Goal: Find specific page/section: Find specific page/section

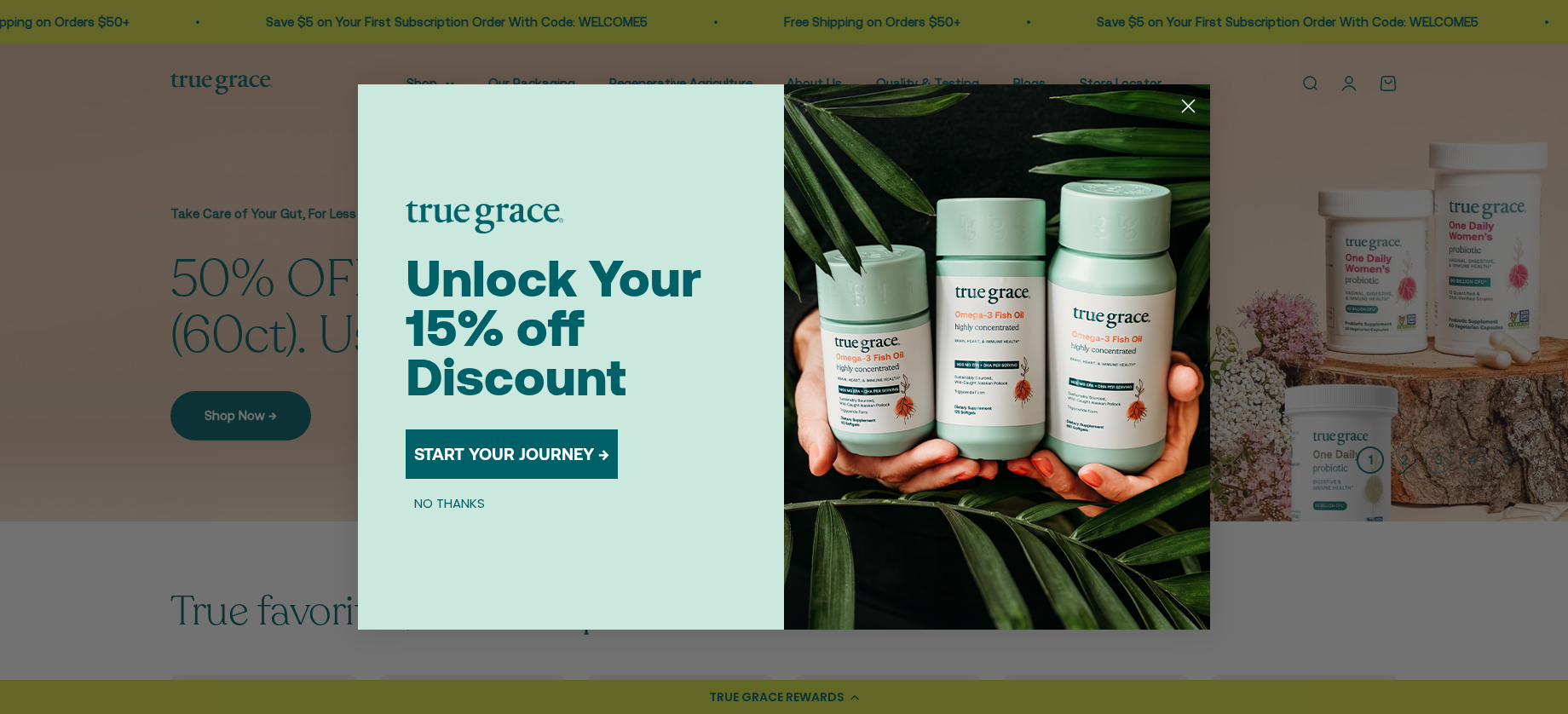
click at [1187, 102] on circle "Close dialog" at bounding box center [1187, 106] width 28 height 28
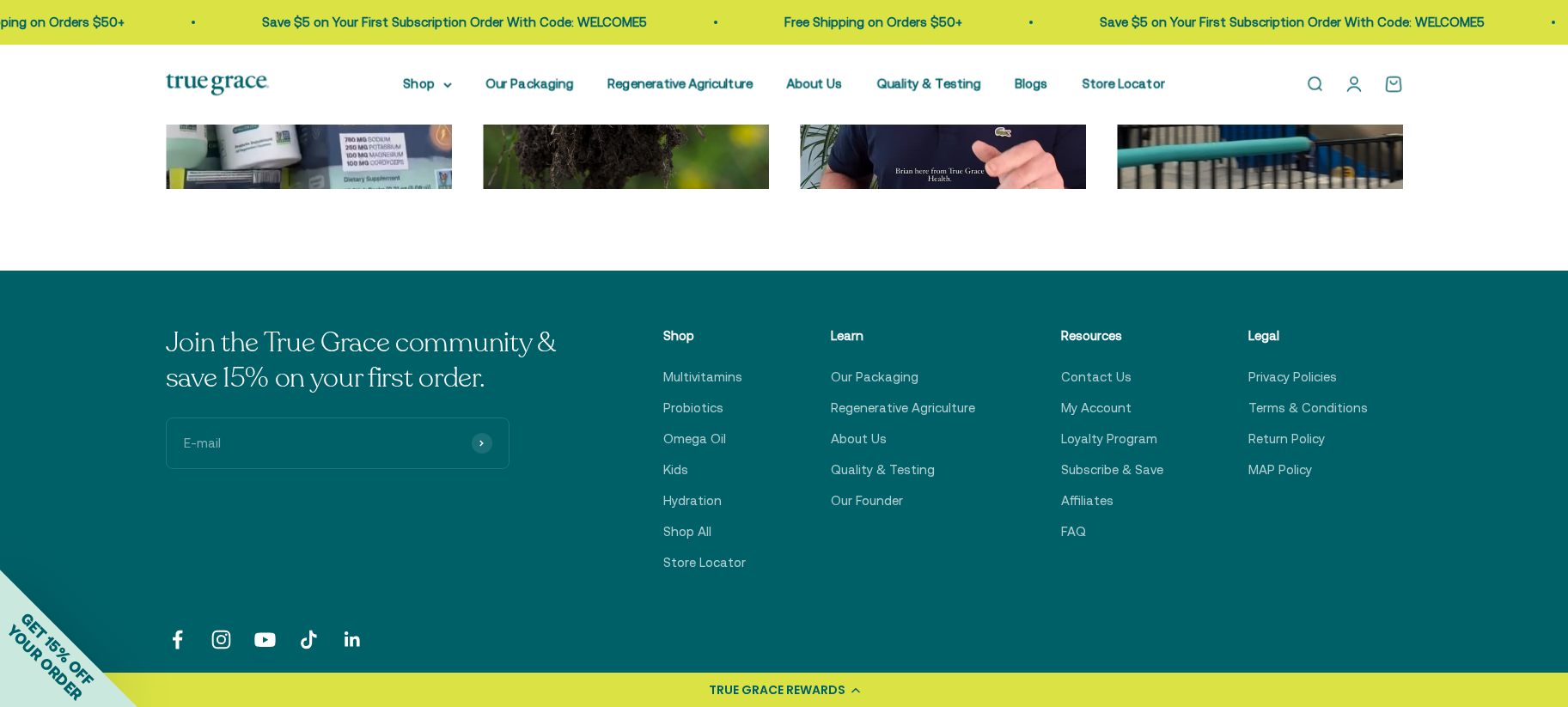
scroll to position [5926, 0]
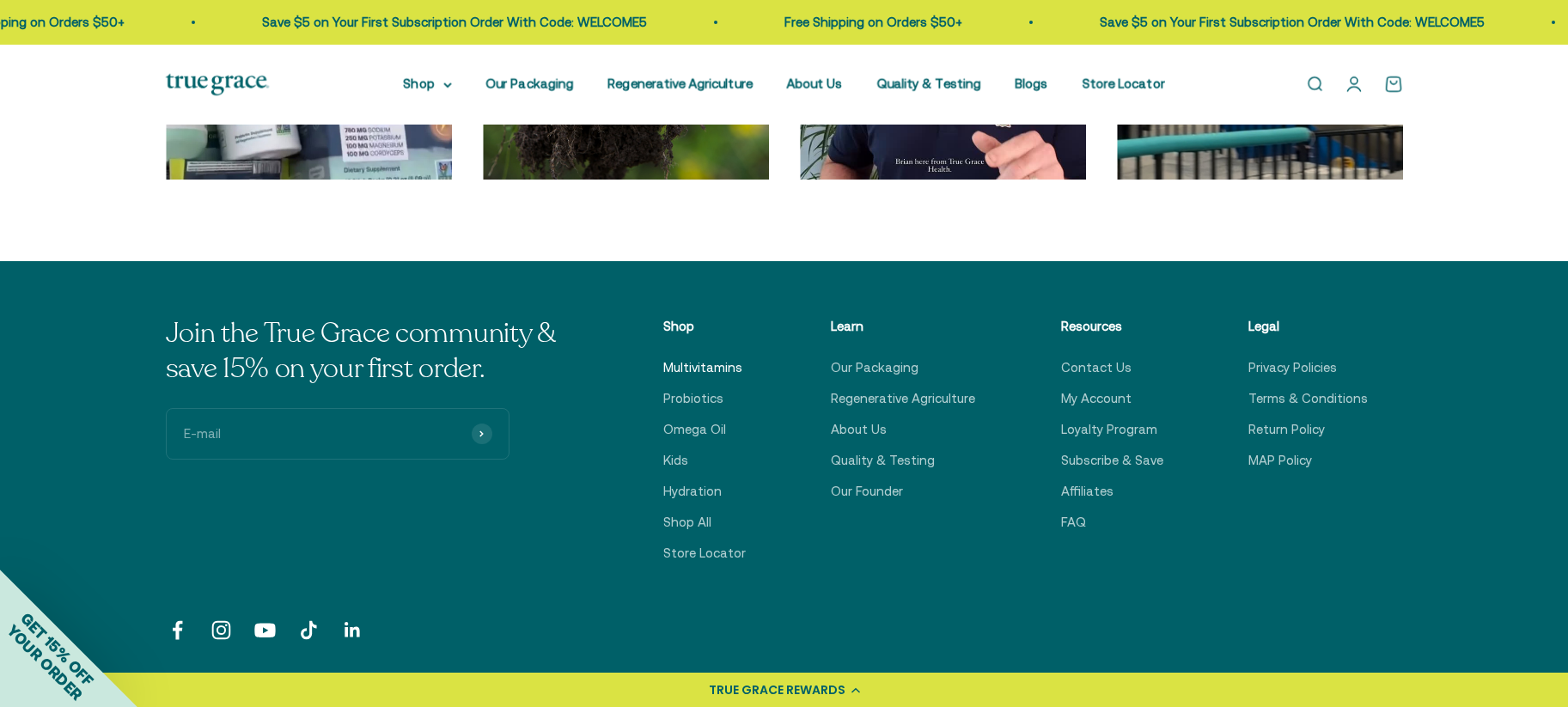
click at [703, 368] on link "Multivitamins" at bounding box center [702, 368] width 79 height 21
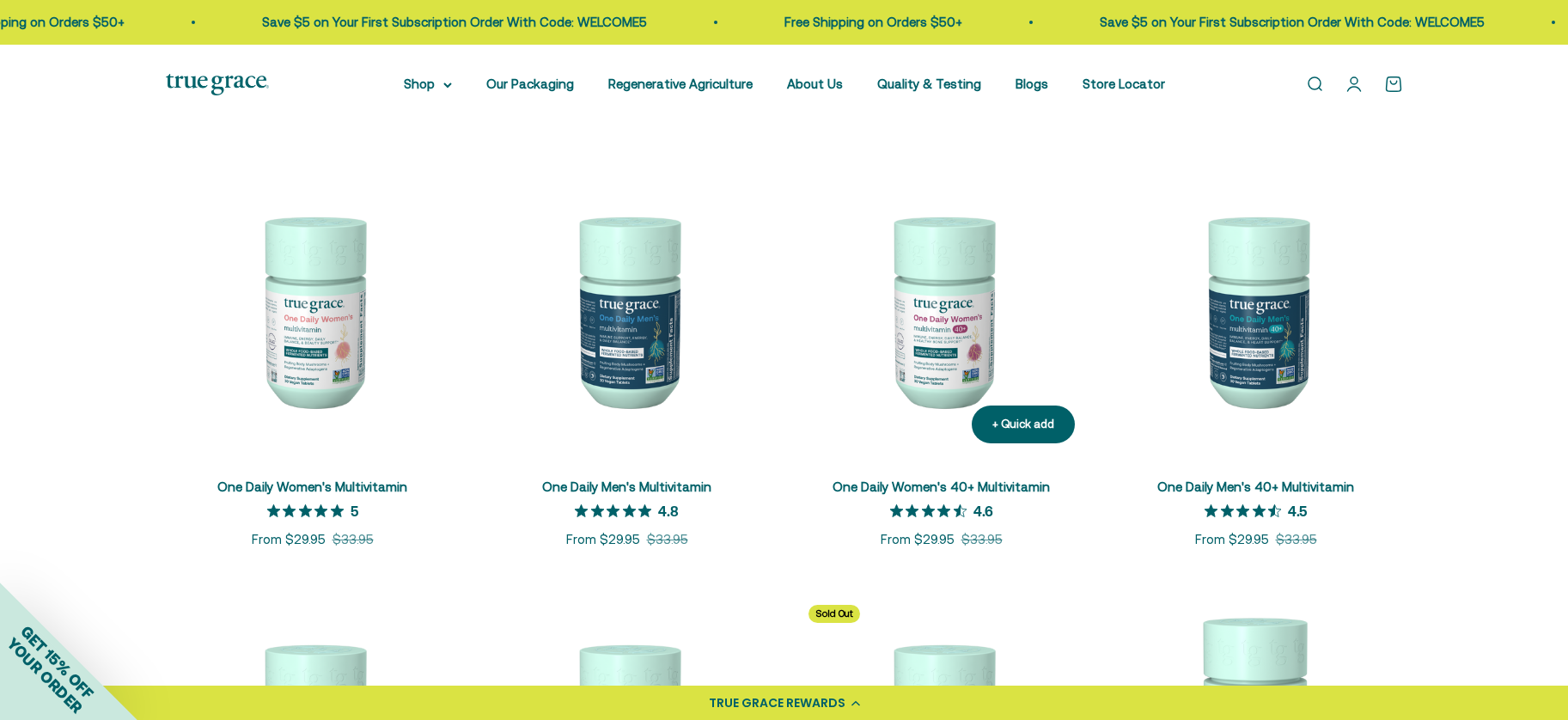
scroll to position [304, 0]
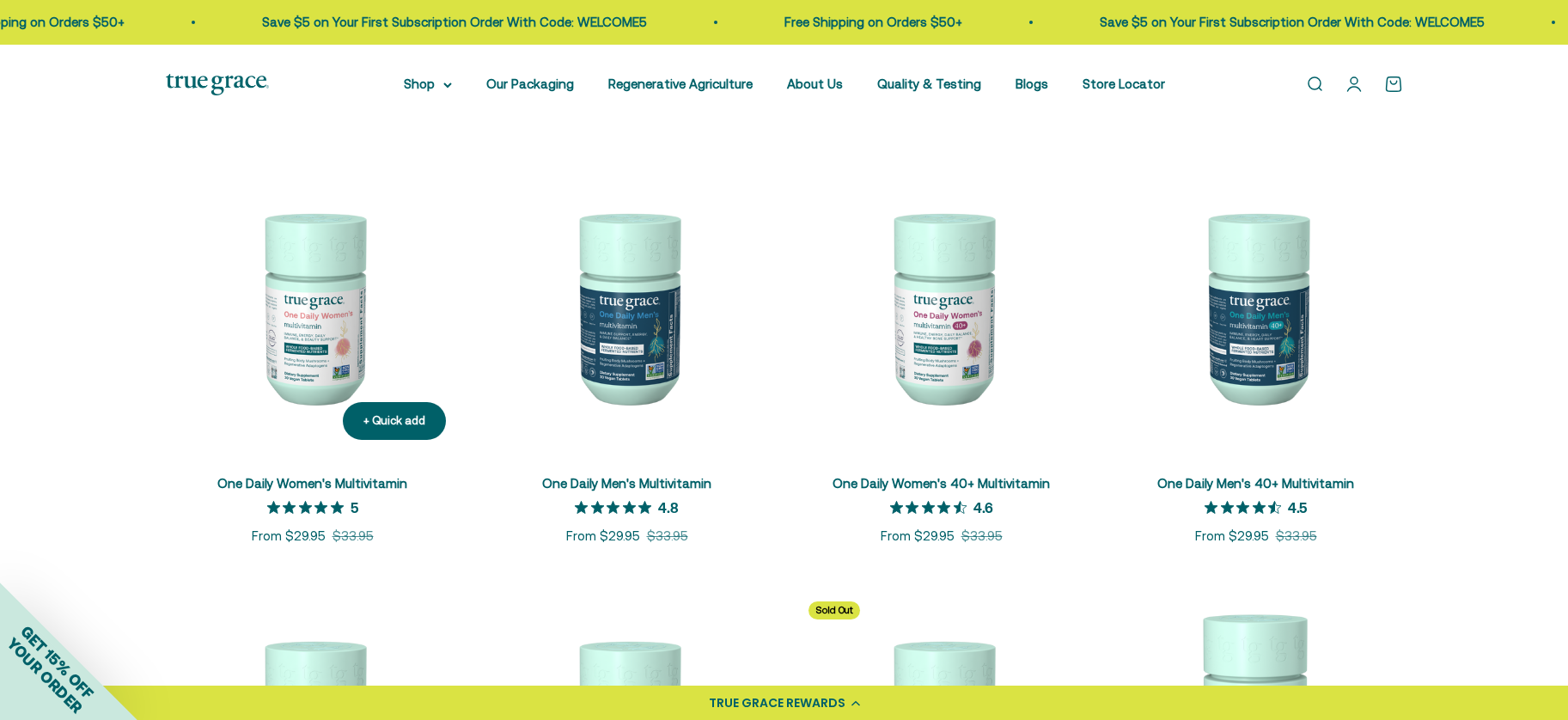
click at [307, 325] on img at bounding box center [313, 306] width 294 height 293
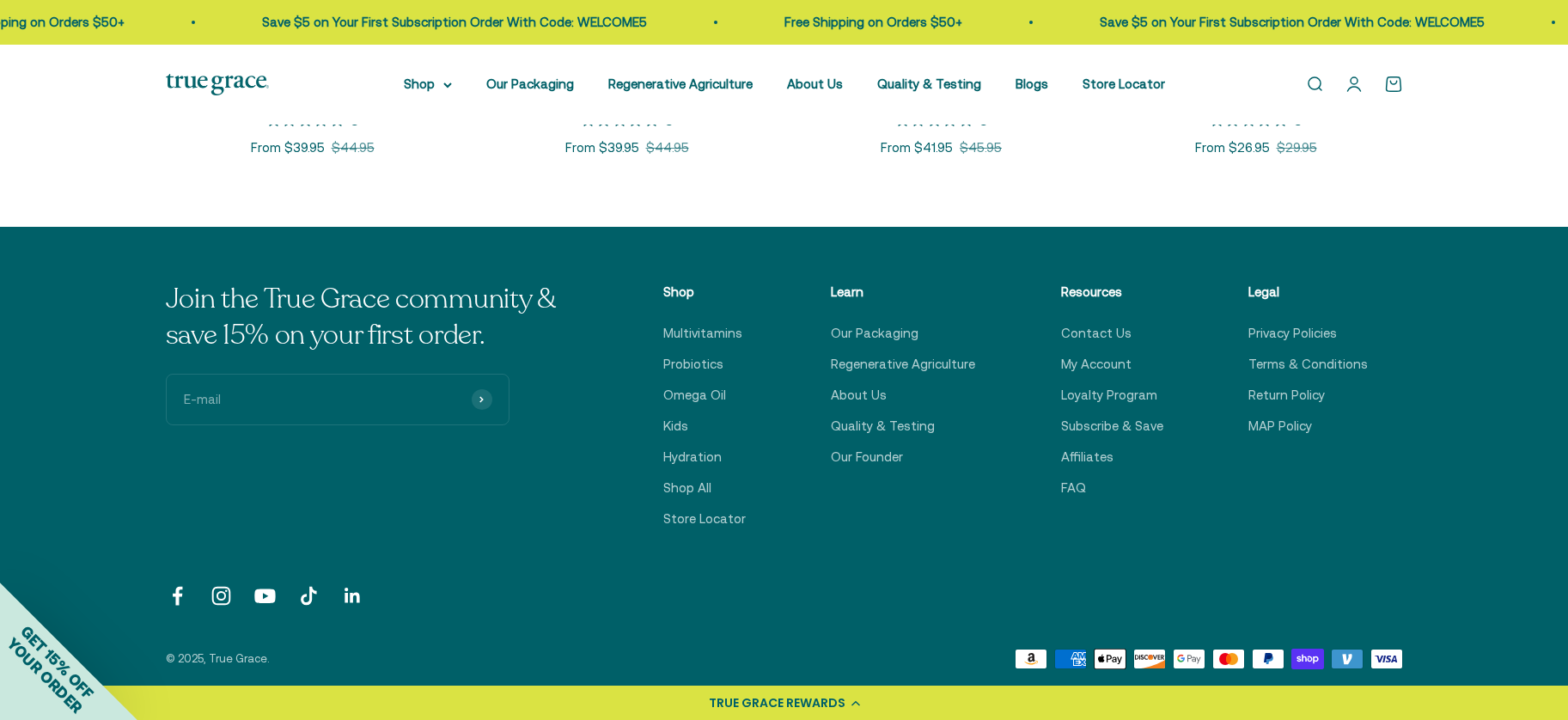
scroll to position [1134, 0]
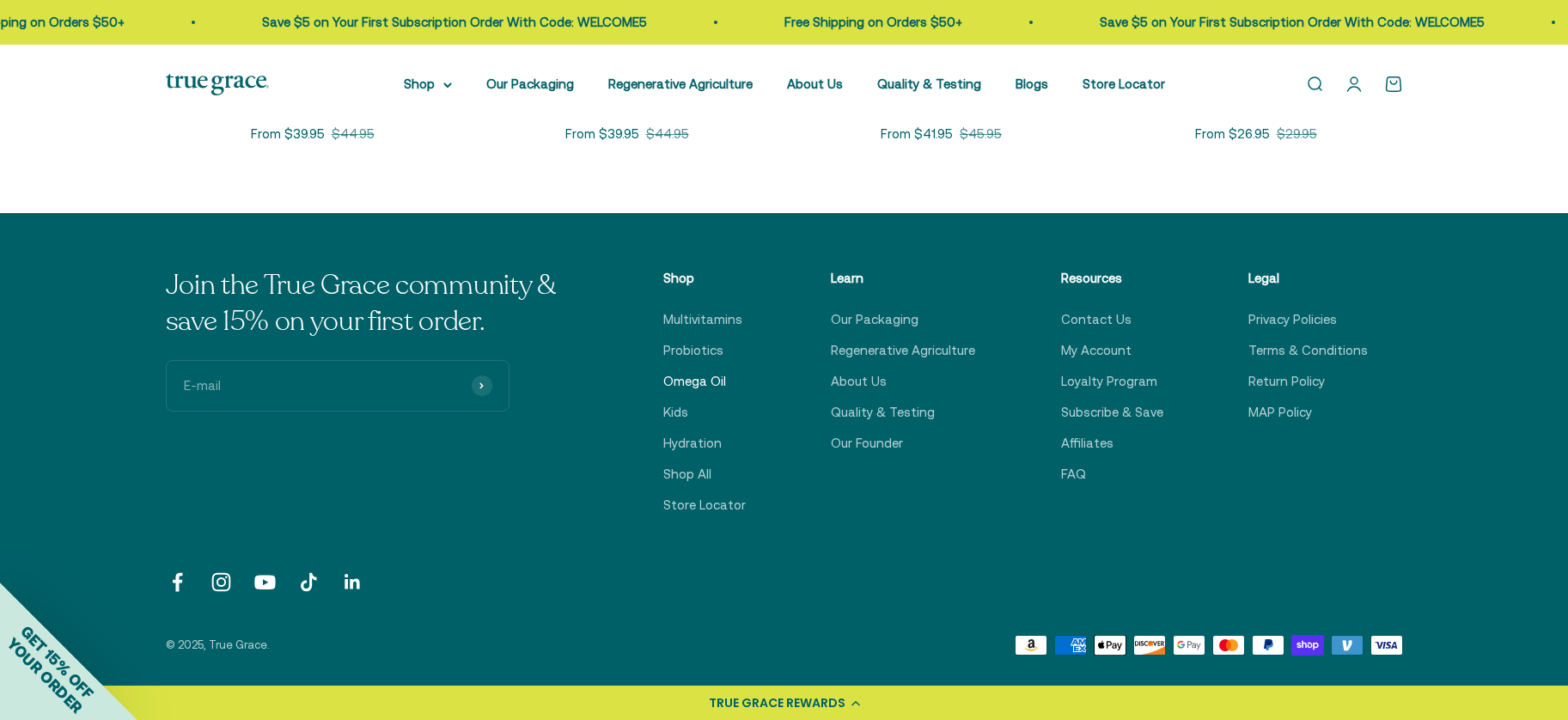
click at [703, 382] on link "Omega Oil" at bounding box center [694, 381] width 63 height 21
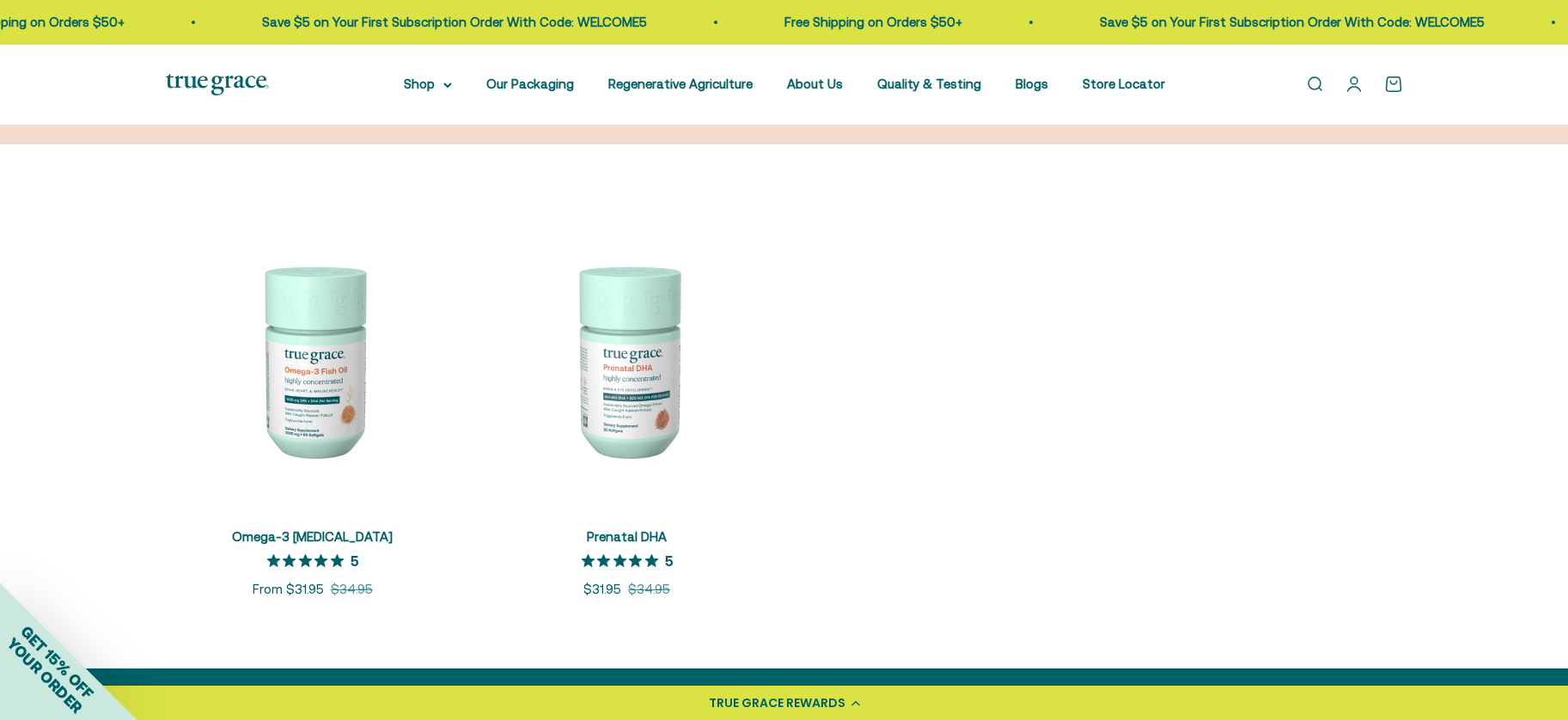
scroll to position [283, 0]
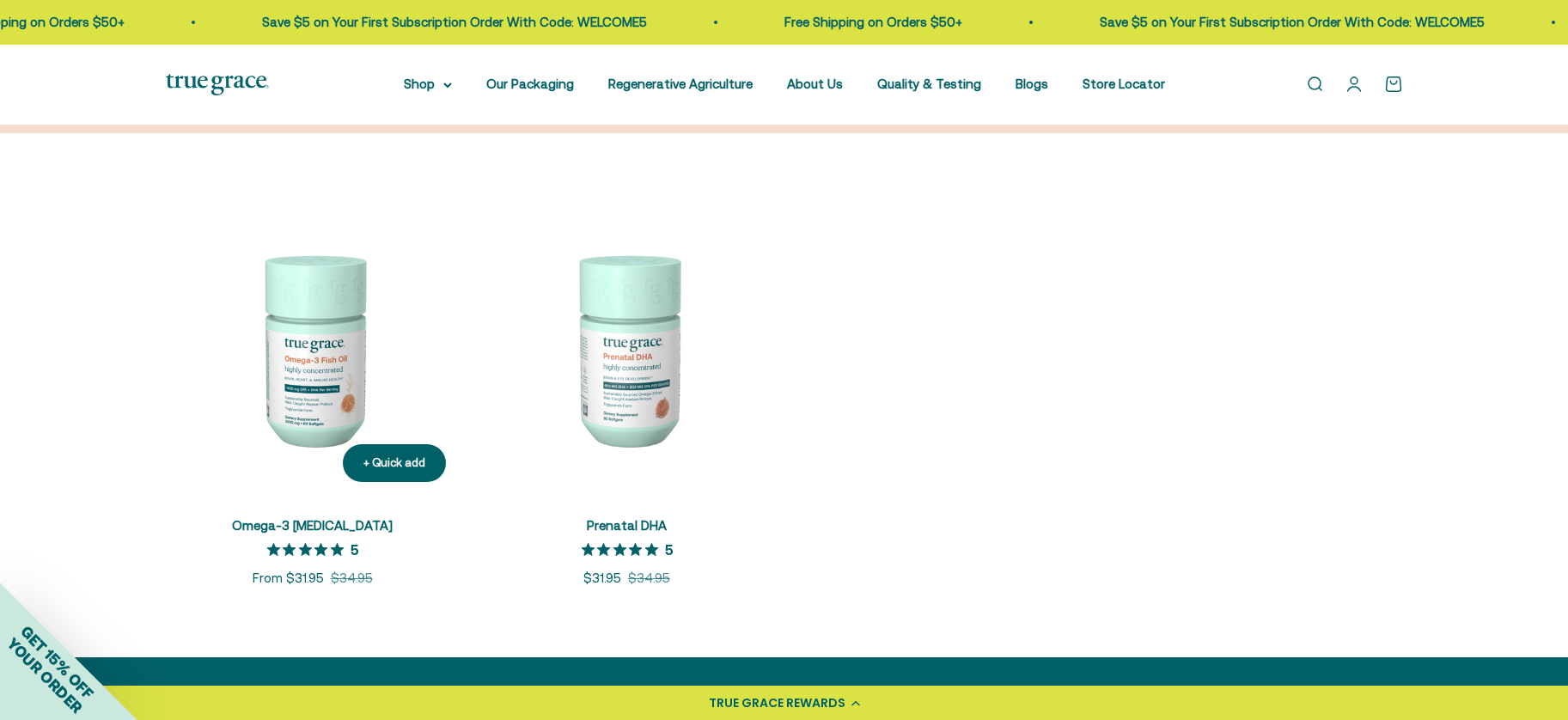
click at [315, 334] on img at bounding box center [313, 348] width 294 height 293
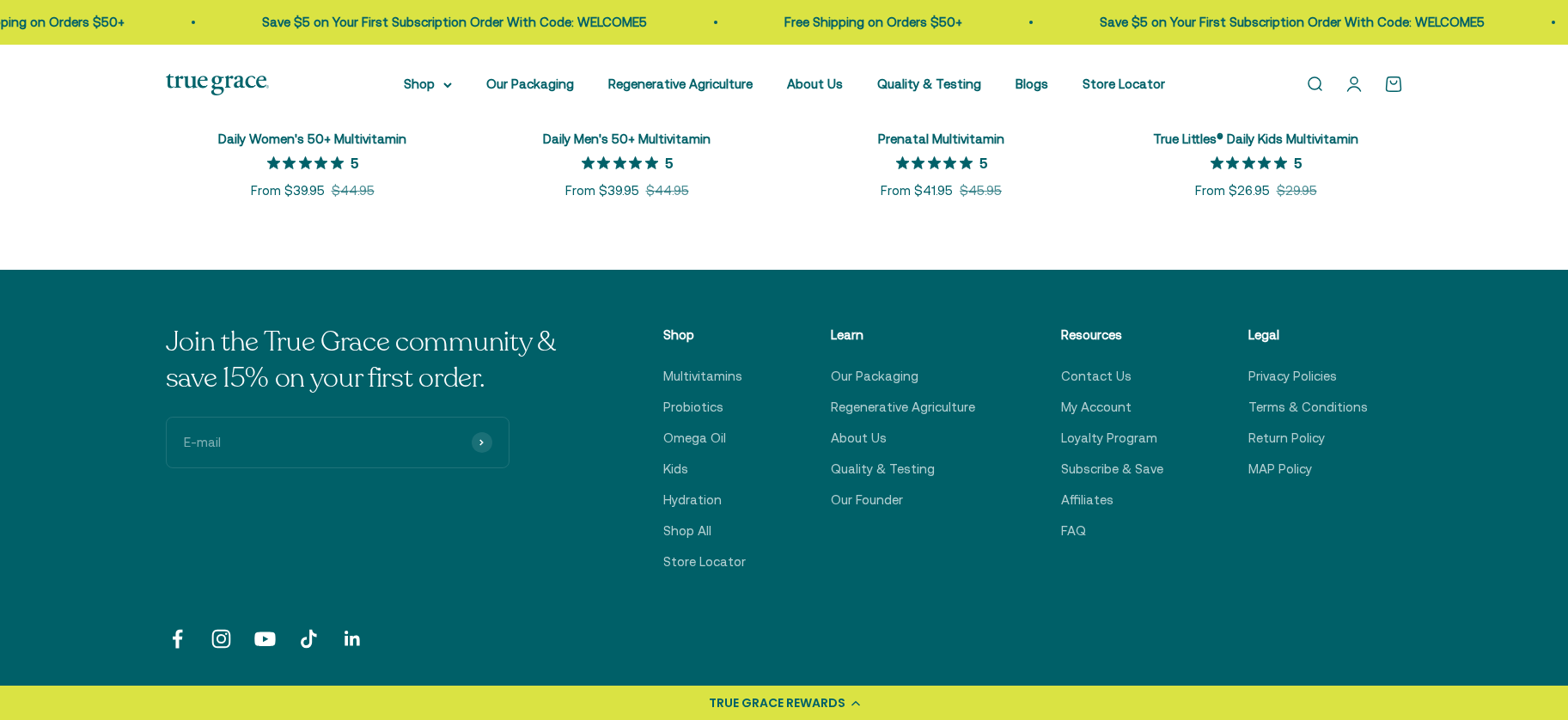
scroll to position [1134, 0]
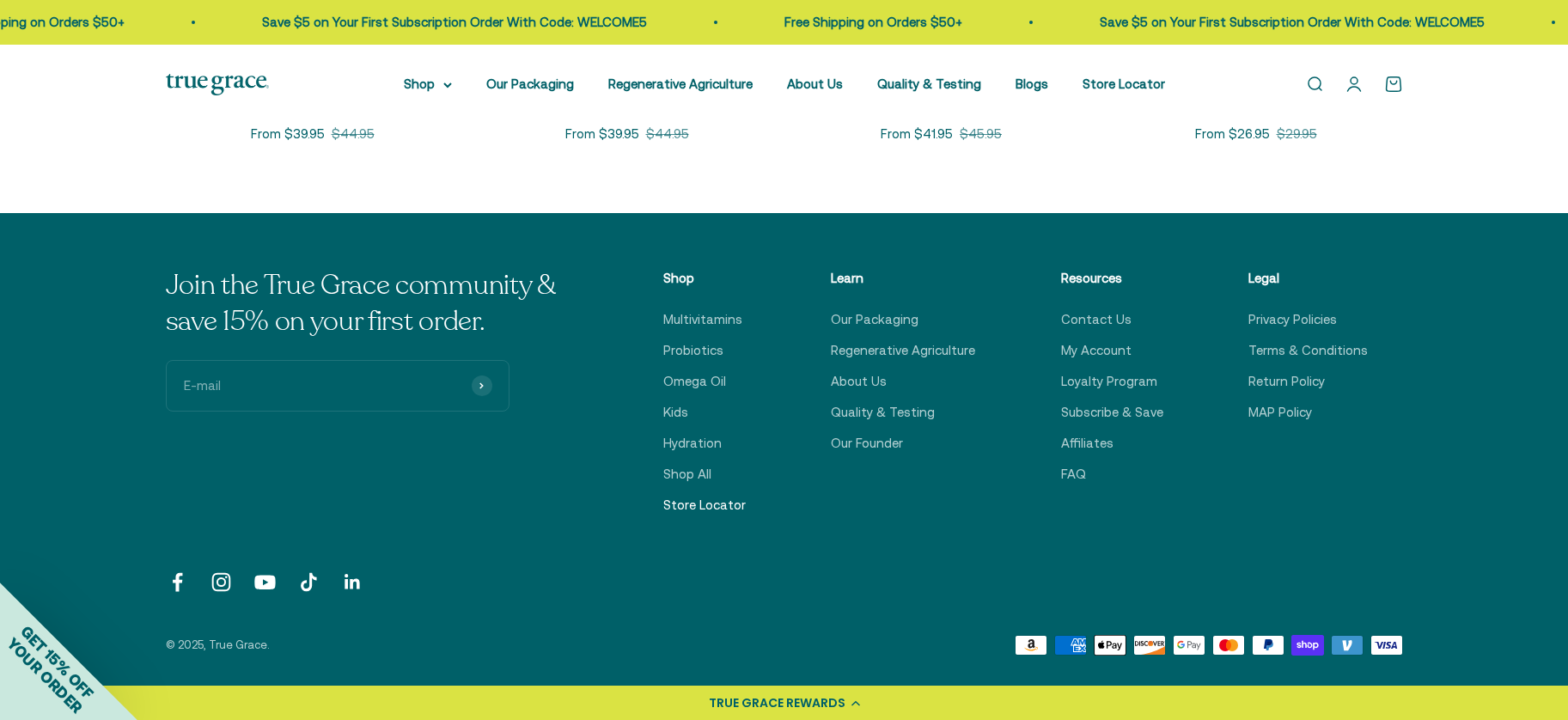
click at [682, 498] on link "Store Locator" at bounding box center [704, 505] width 82 height 21
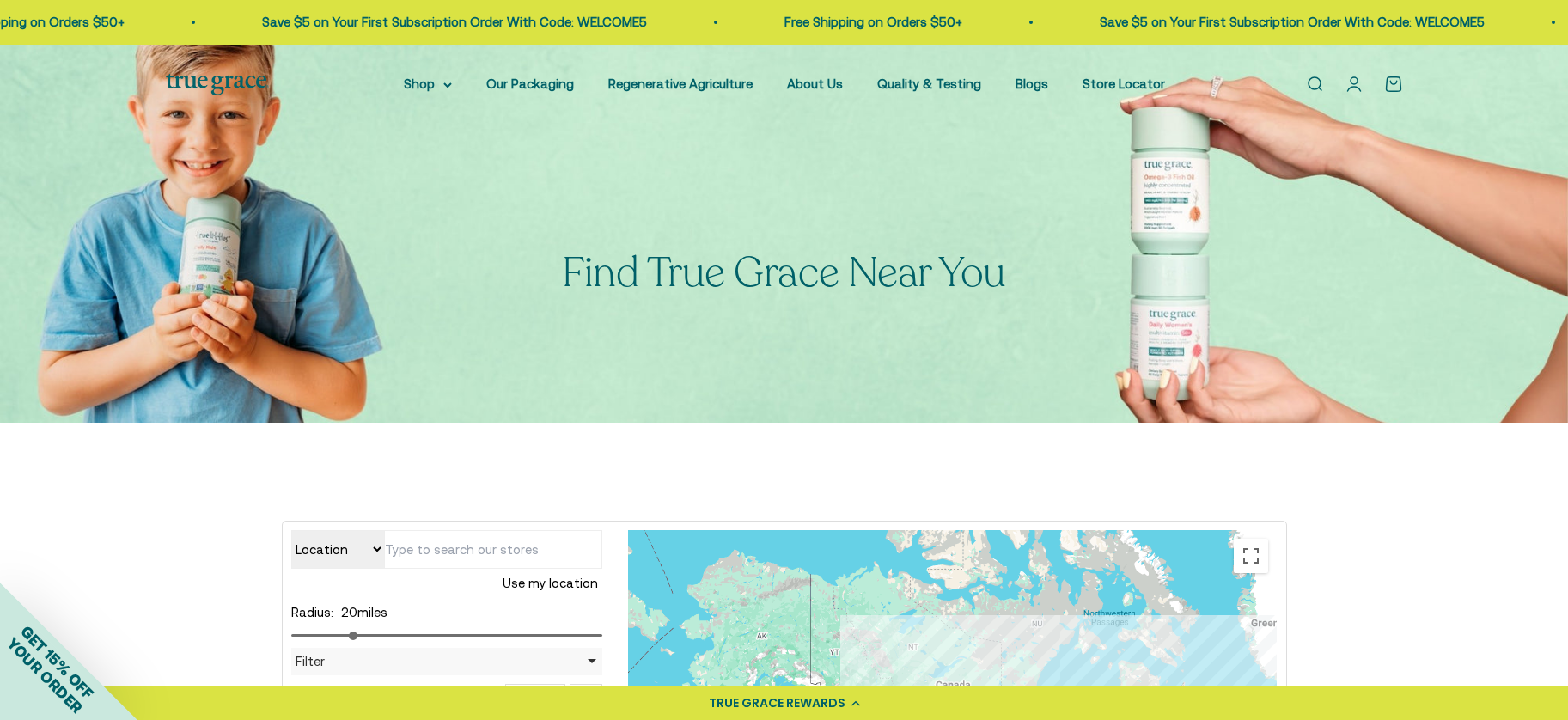
click at [529, 551] on input "text" at bounding box center [492, 549] width 218 height 38
type input "94515"
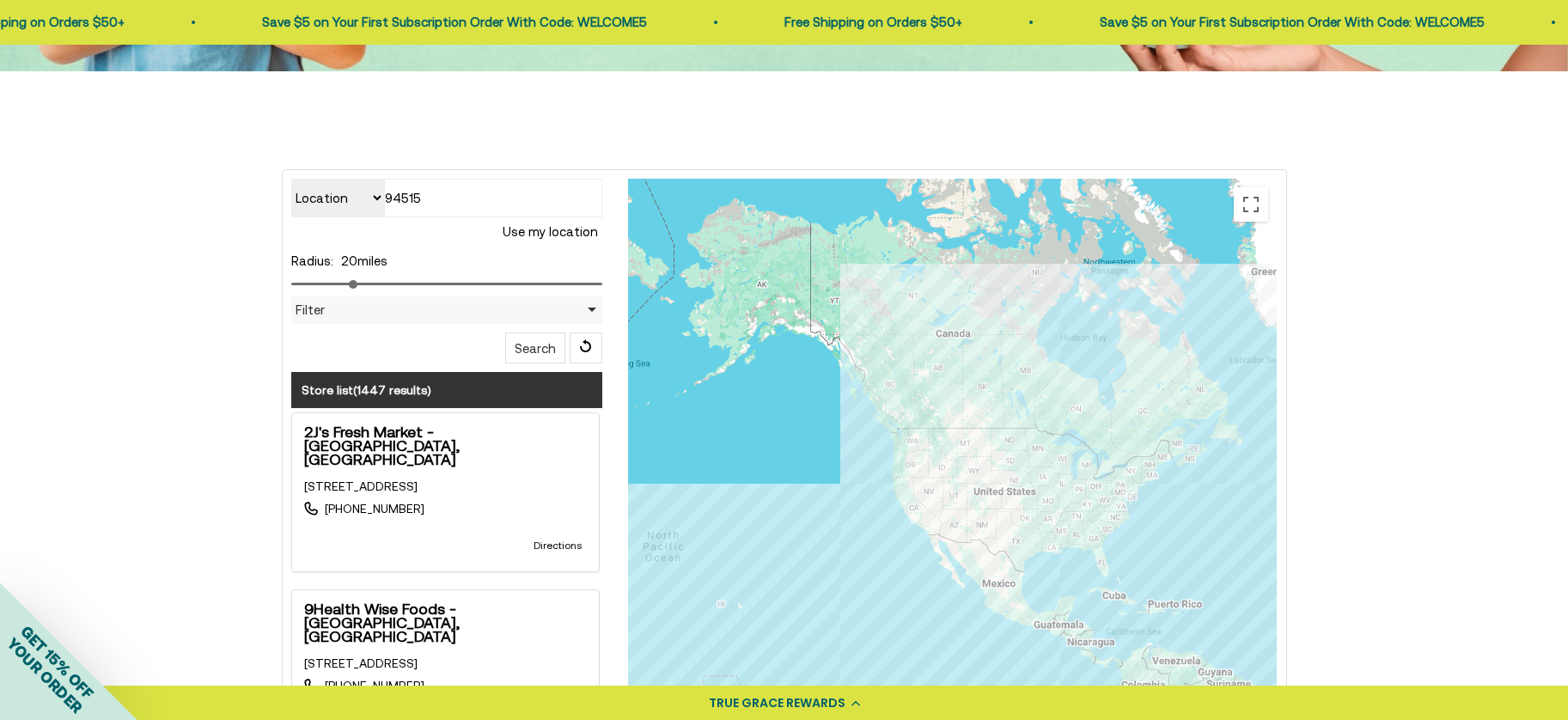
scroll to position [354, 0]
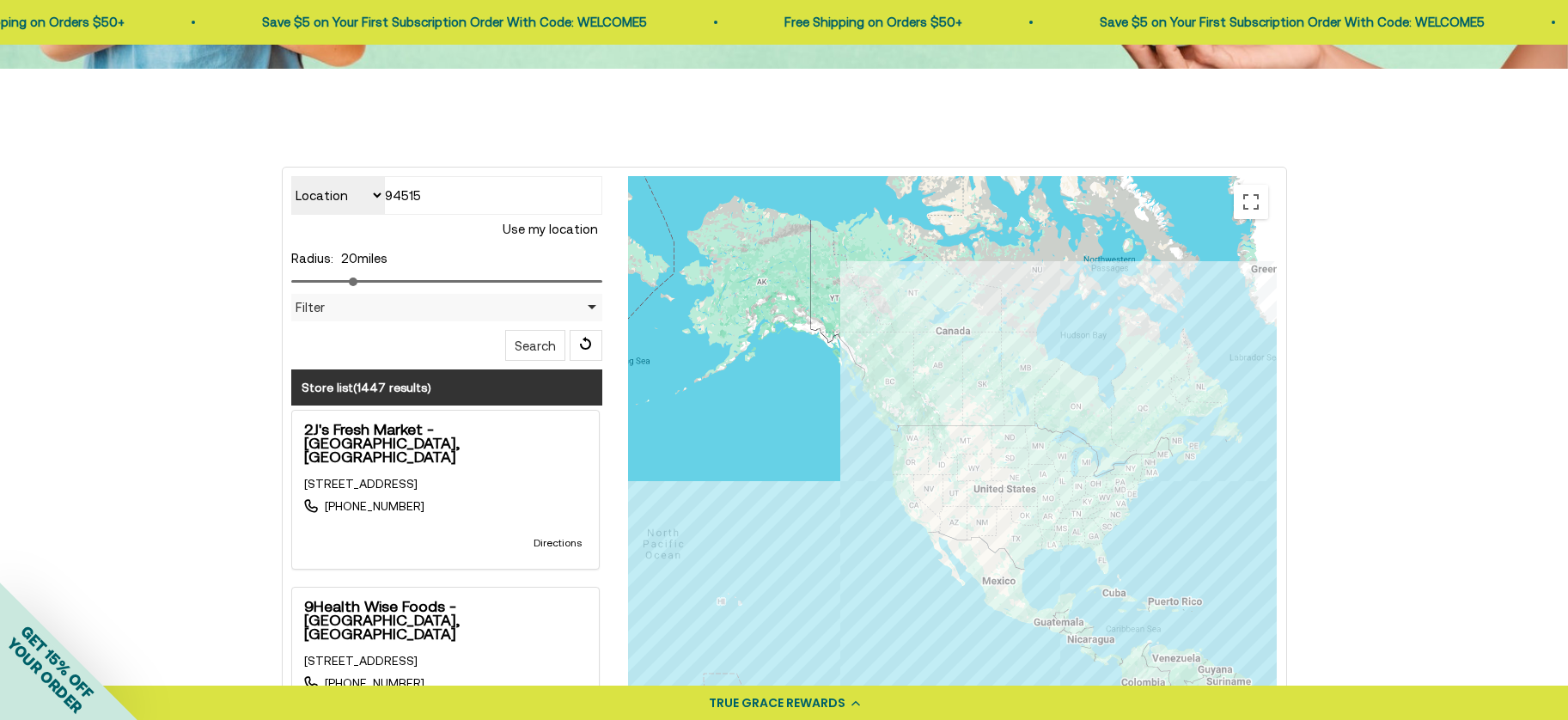
click at [531, 338] on button "Search" at bounding box center [535, 345] width 60 height 31
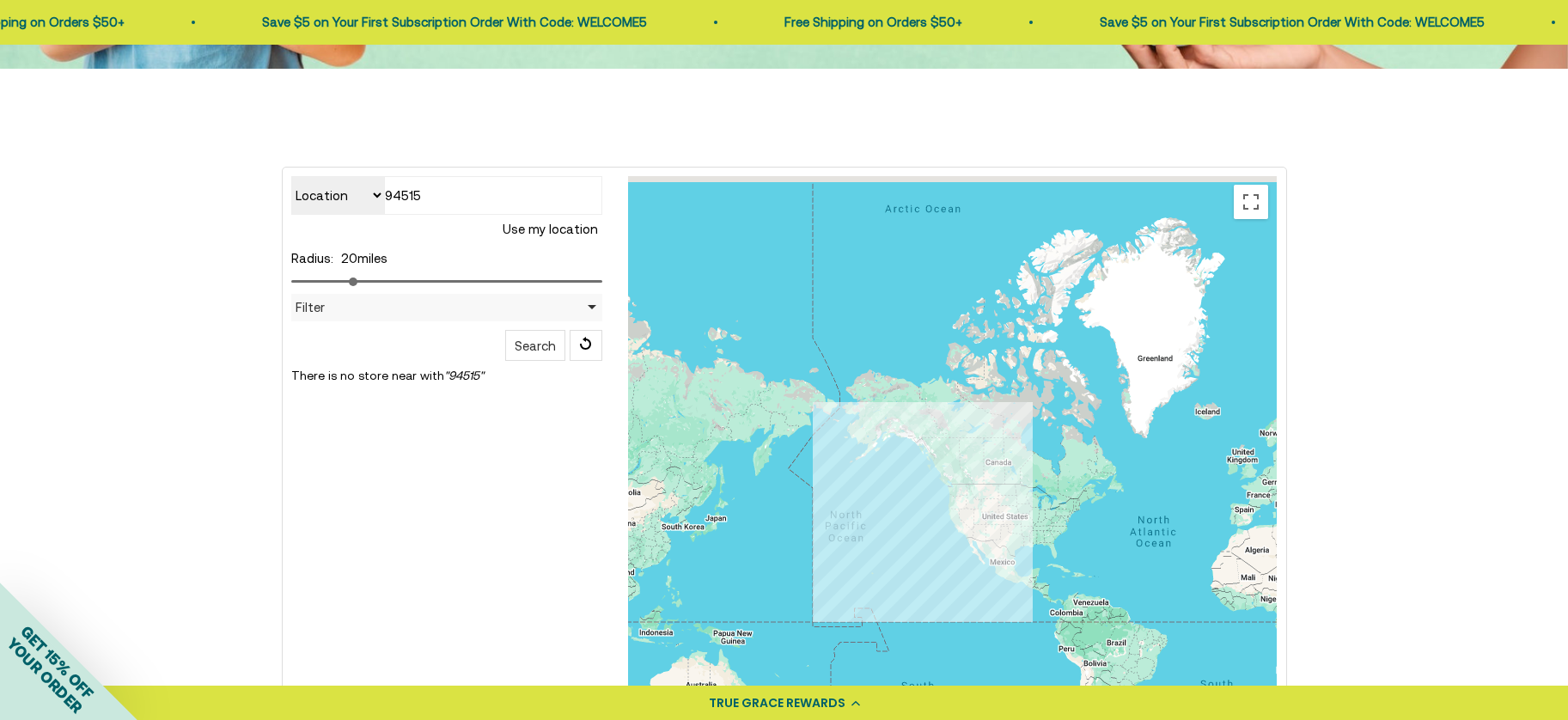
click at [97, 409] on div "Location Store name 94515 Use my location Radius: 20 miles Filter Filter by Cou…" at bounding box center [784, 518] width 1568 height 899
